Goal: Information Seeking & Learning: Learn about a topic

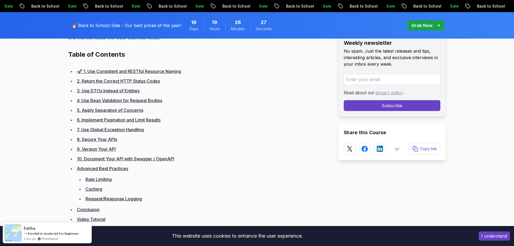
scroll to position [351, 0]
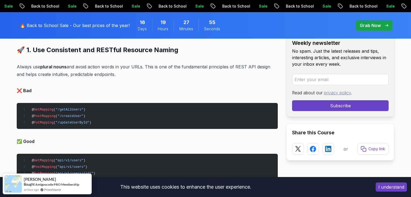
scroll to position [550, 0]
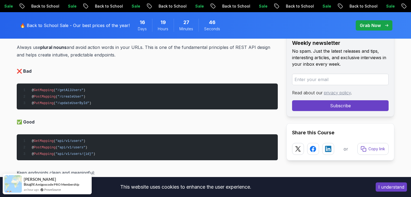
click at [388, 186] on button "I understand" at bounding box center [391, 186] width 31 height 9
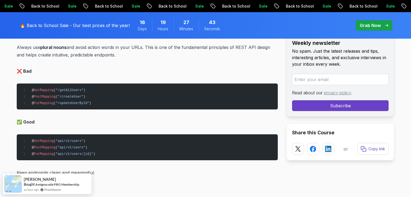
drag, startPoint x: 66, startPoint y: 188, endPoint x: 156, endPoint y: 176, distance: 91.4
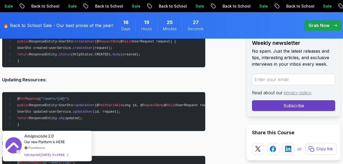
scroll to position [996, 0]
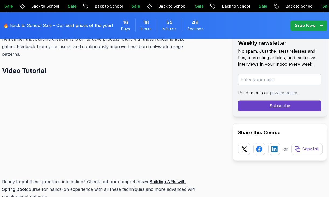
scroll to position [7265, 0]
